Goal: Information Seeking & Learning: Find specific fact

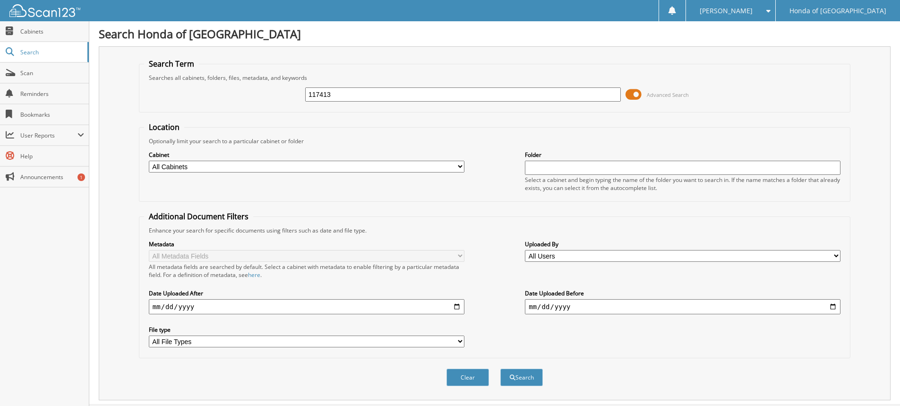
type input "117413"
click at [500, 368] on button "Search" at bounding box center [521, 376] width 43 height 17
click at [521, 376] on button "Search" at bounding box center [521, 376] width 43 height 17
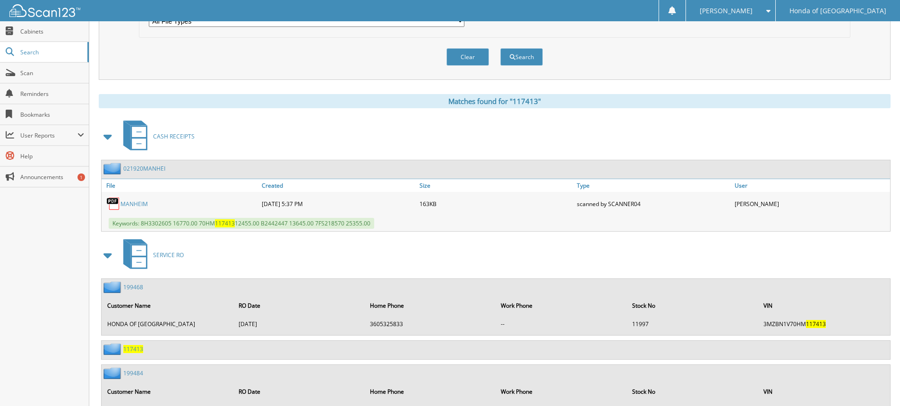
scroll to position [378, 0]
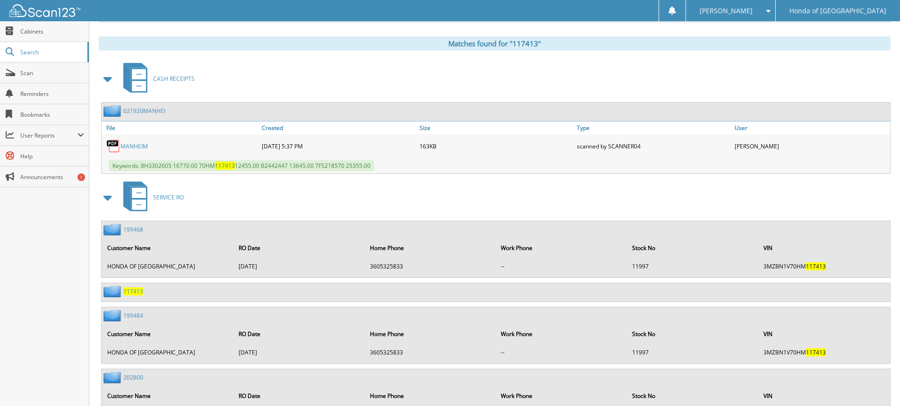
click at [130, 289] on span "117413" at bounding box center [133, 291] width 20 height 8
